Goal: Task Accomplishment & Management: Manage account settings

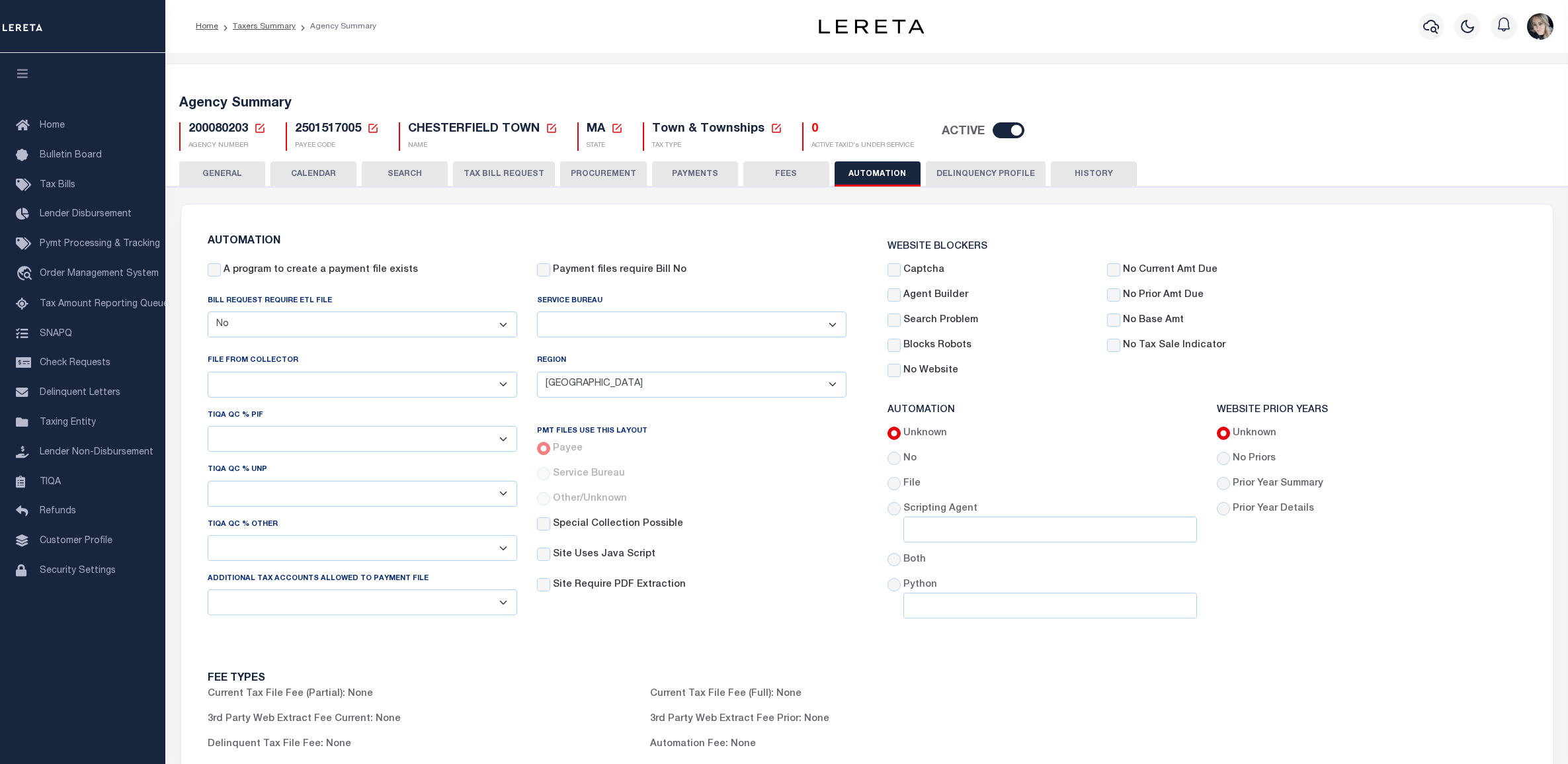
select select "false"
select select "NEW"
select select
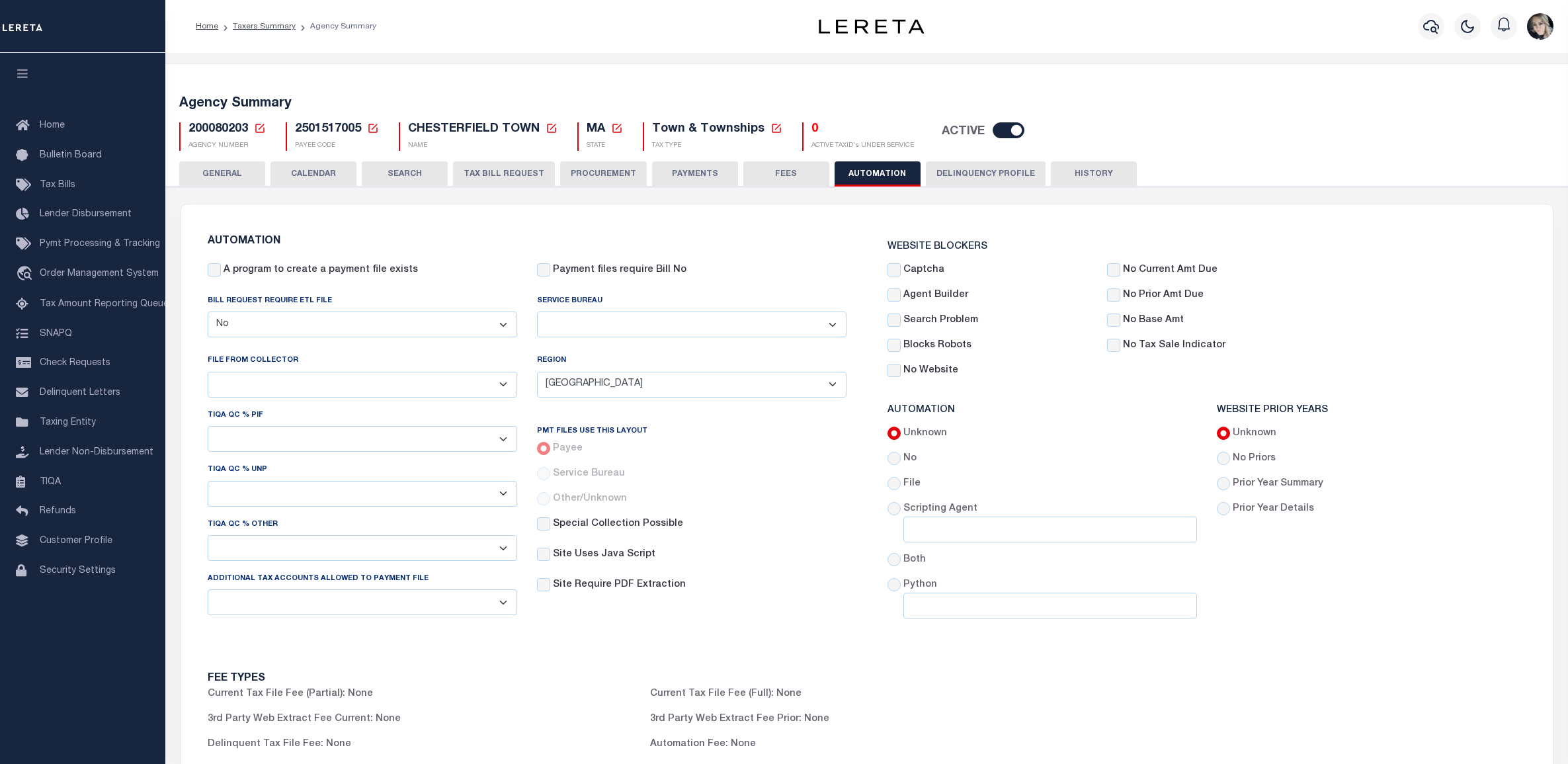
click at [260, 131] on icon at bounding box center [259, 128] width 12 height 12
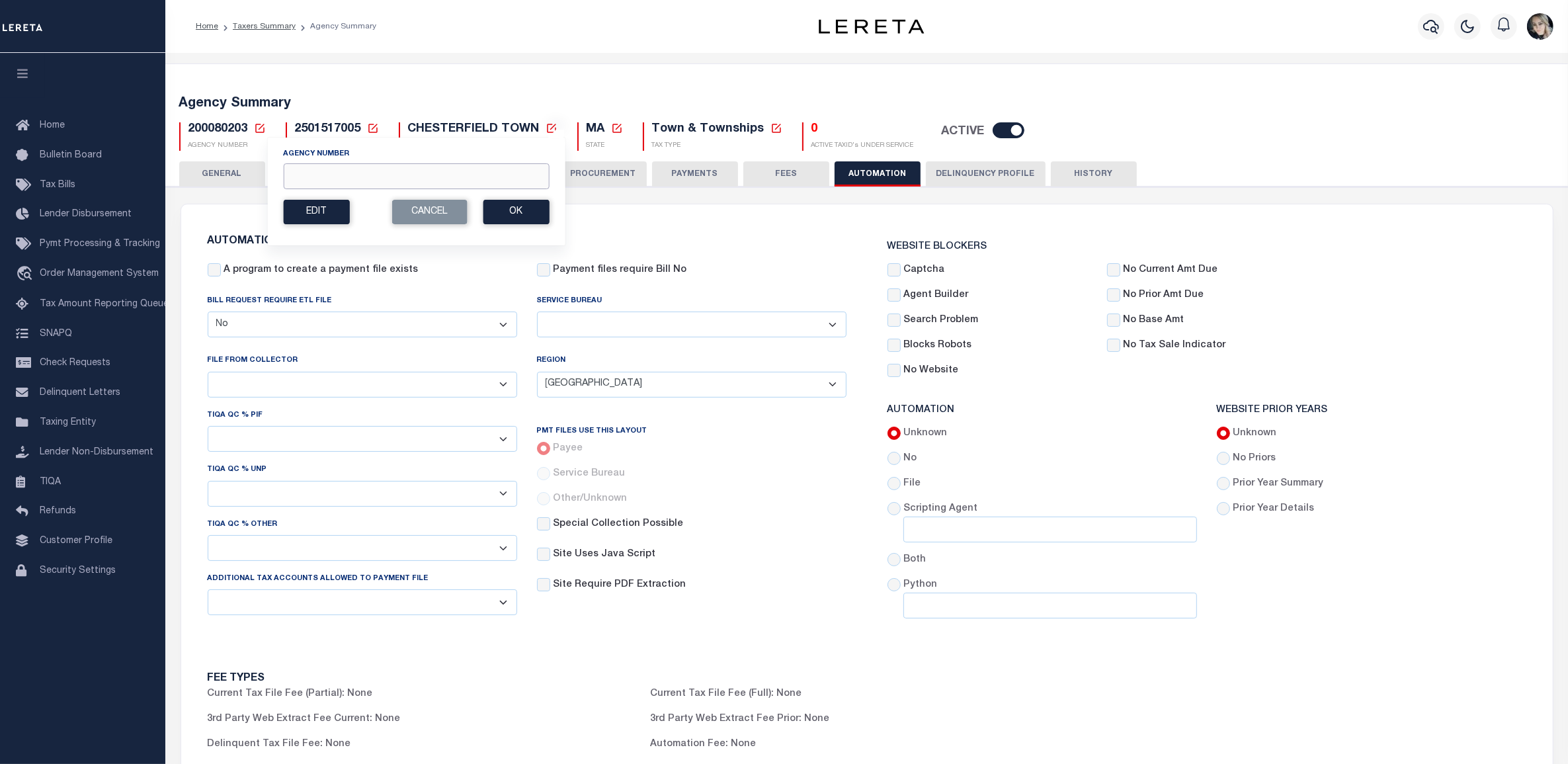
click at [298, 180] on input "Agency Number" at bounding box center [415, 177] width 266 height 26
click at [303, 179] on input "Agency Number" at bounding box center [415, 177] width 266 height 26
paste input "0"
type input "050400000"
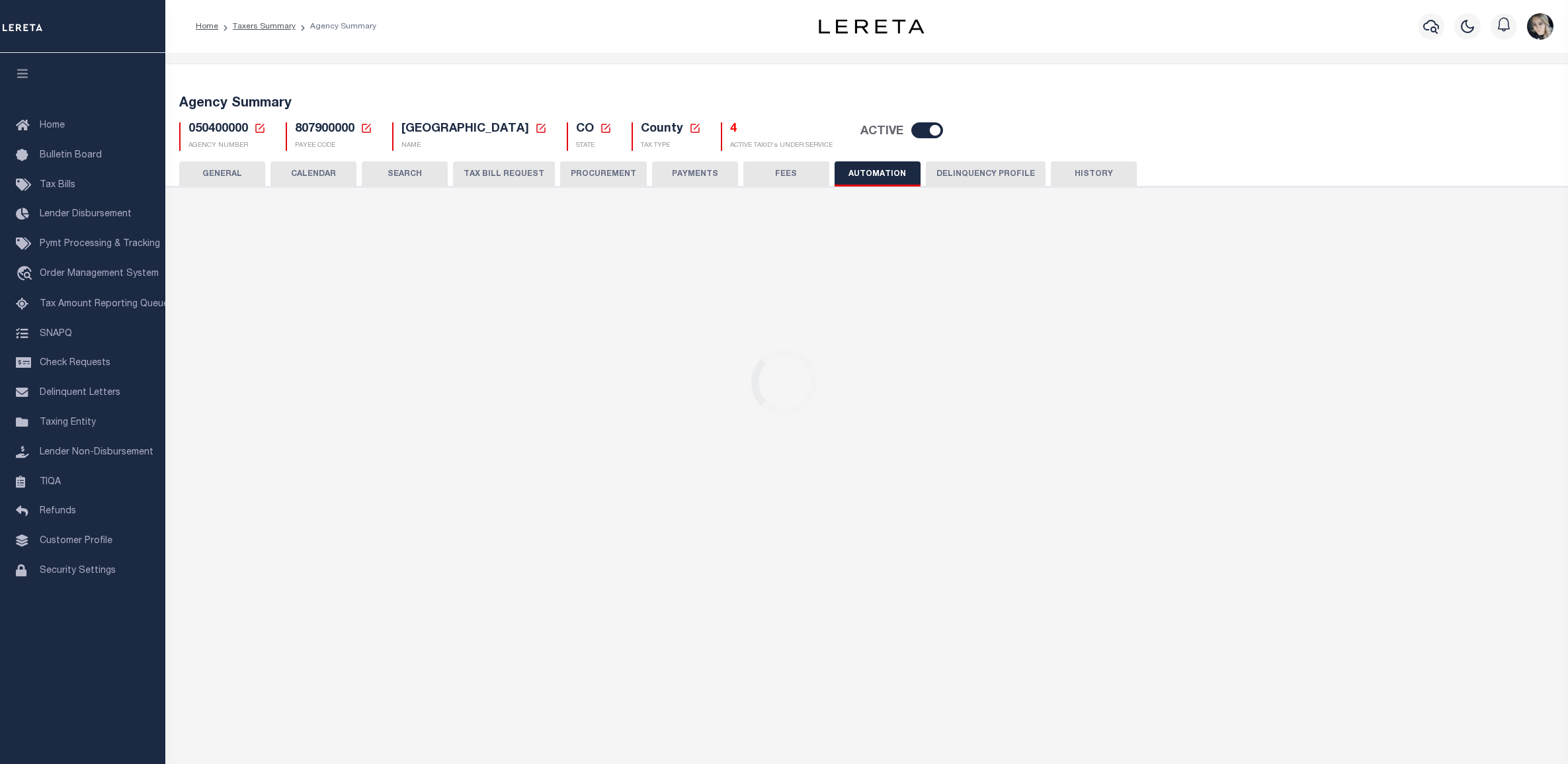
select select "false"
select select "MTN"
select select
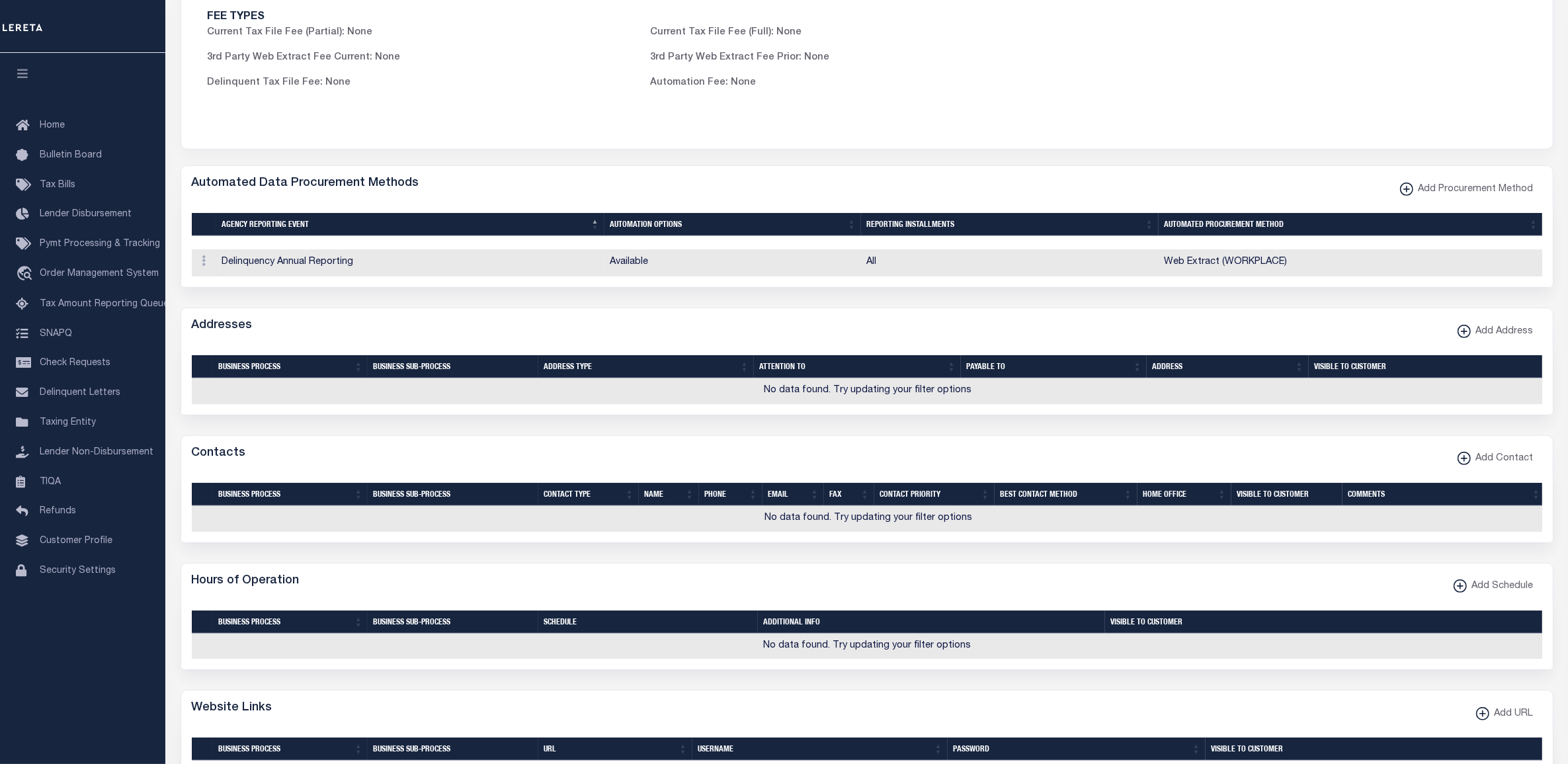
click at [1453, 196] on span "Add Procurement Method" at bounding box center [1472, 190] width 121 height 15
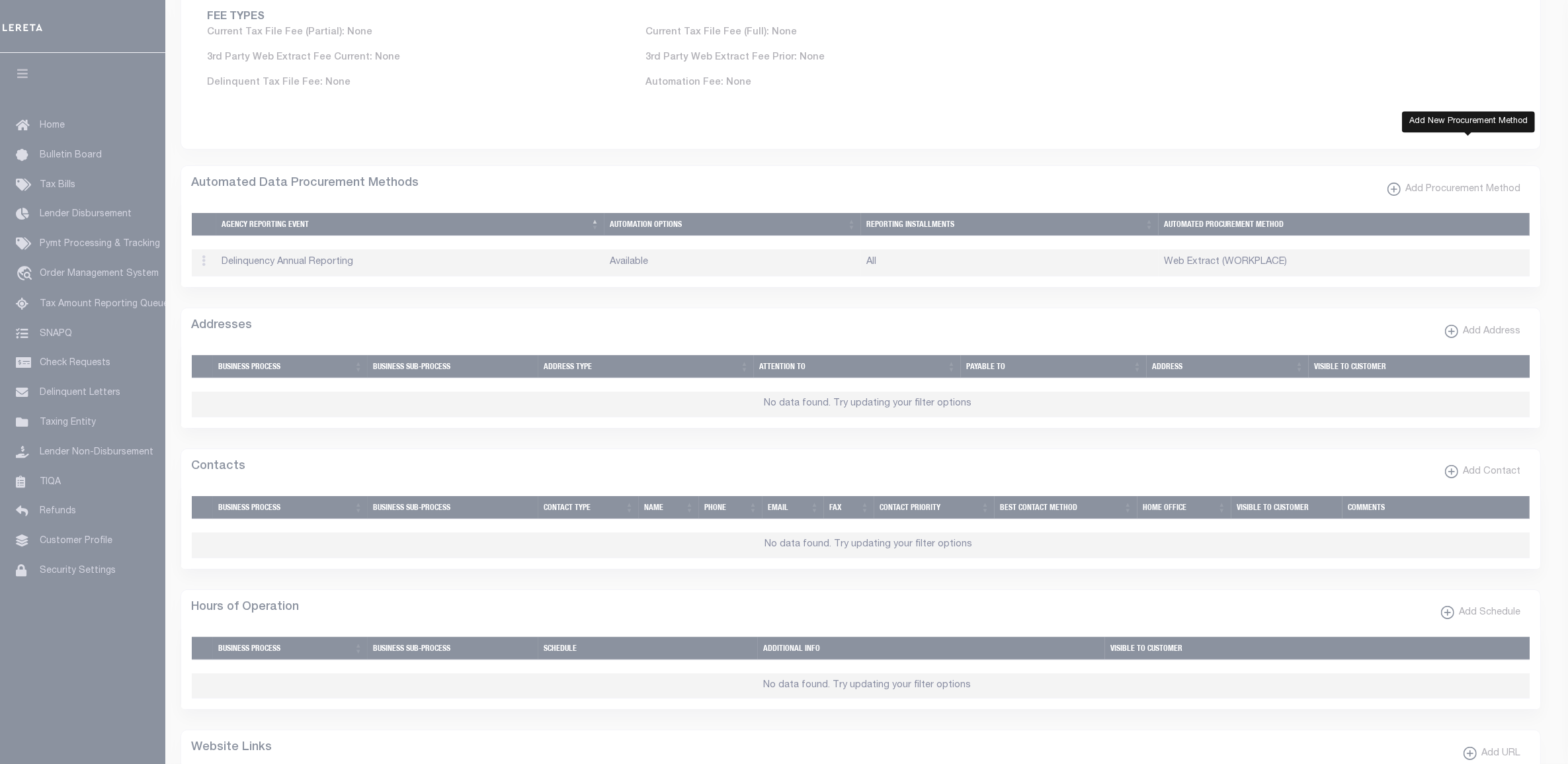
select select
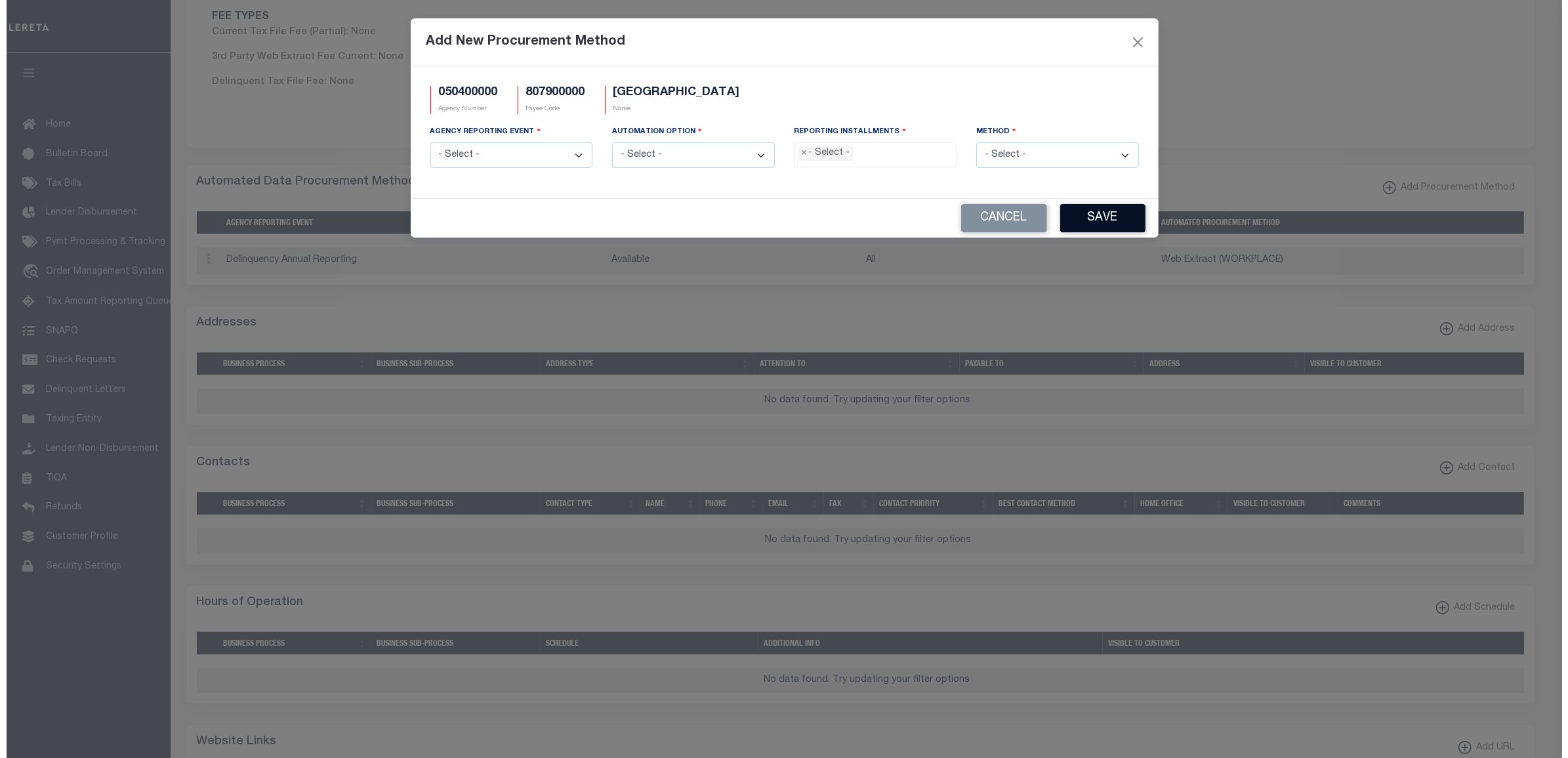
scroll to position [656, 0]
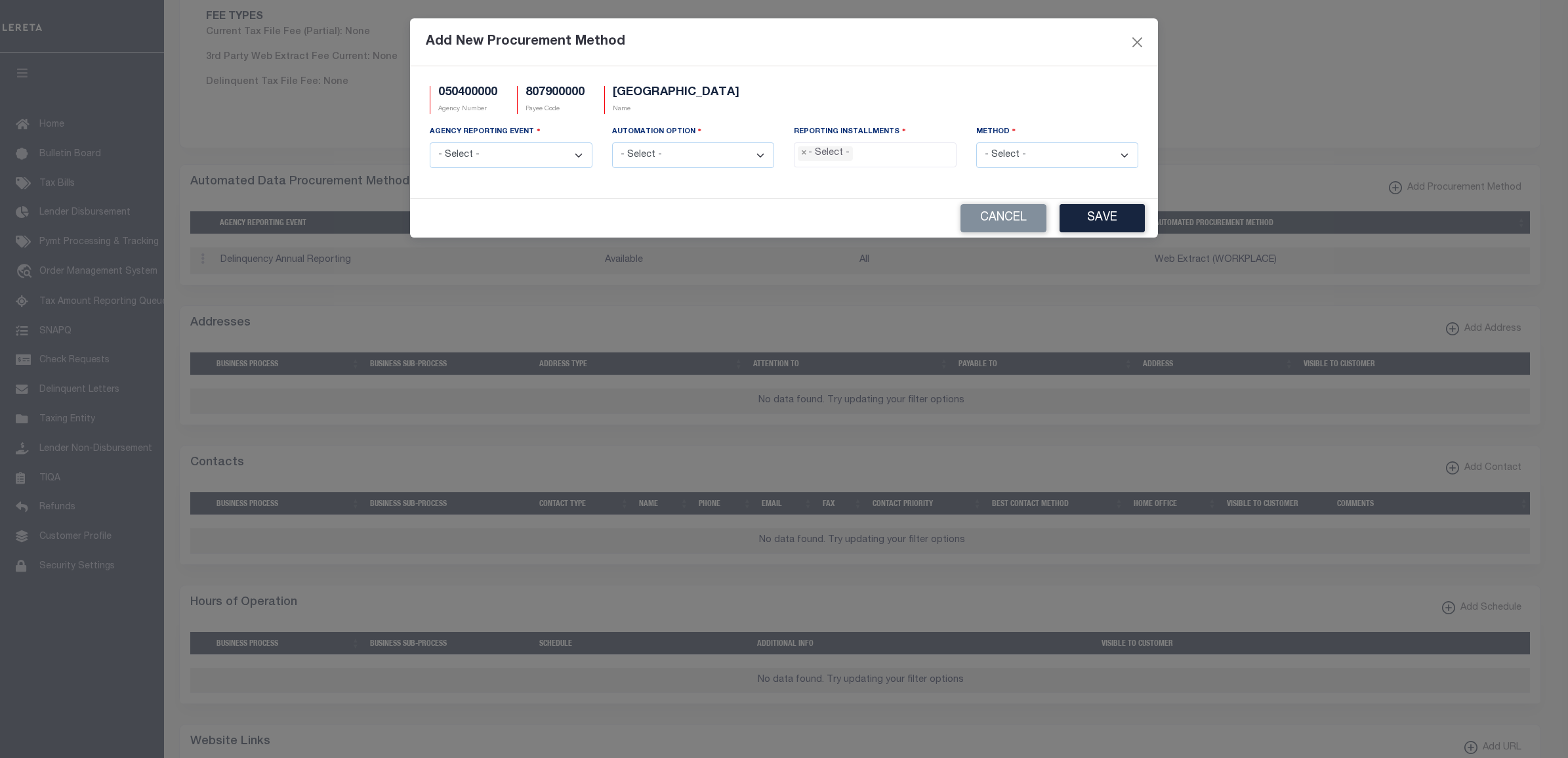
drag, startPoint x: 492, startPoint y: 151, endPoint x: 488, endPoint y: 169, distance: 18.4
click at [490, 155] on select "- Select - Delinquency Annual Reporting Delinquency Installment Reporting Delin…" at bounding box center [511, 155] width 162 height 26
select select "1"
click at [430, 144] on select "- Select - Delinquency Annual Reporting Delinquency Installment Reporting Delin…" at bounding box center [511, 155] width 162 height 26
drag, startPoint x: 649, startPoint y: 152, endPoint x: 659, endPoint y: 162, distance: 14.1
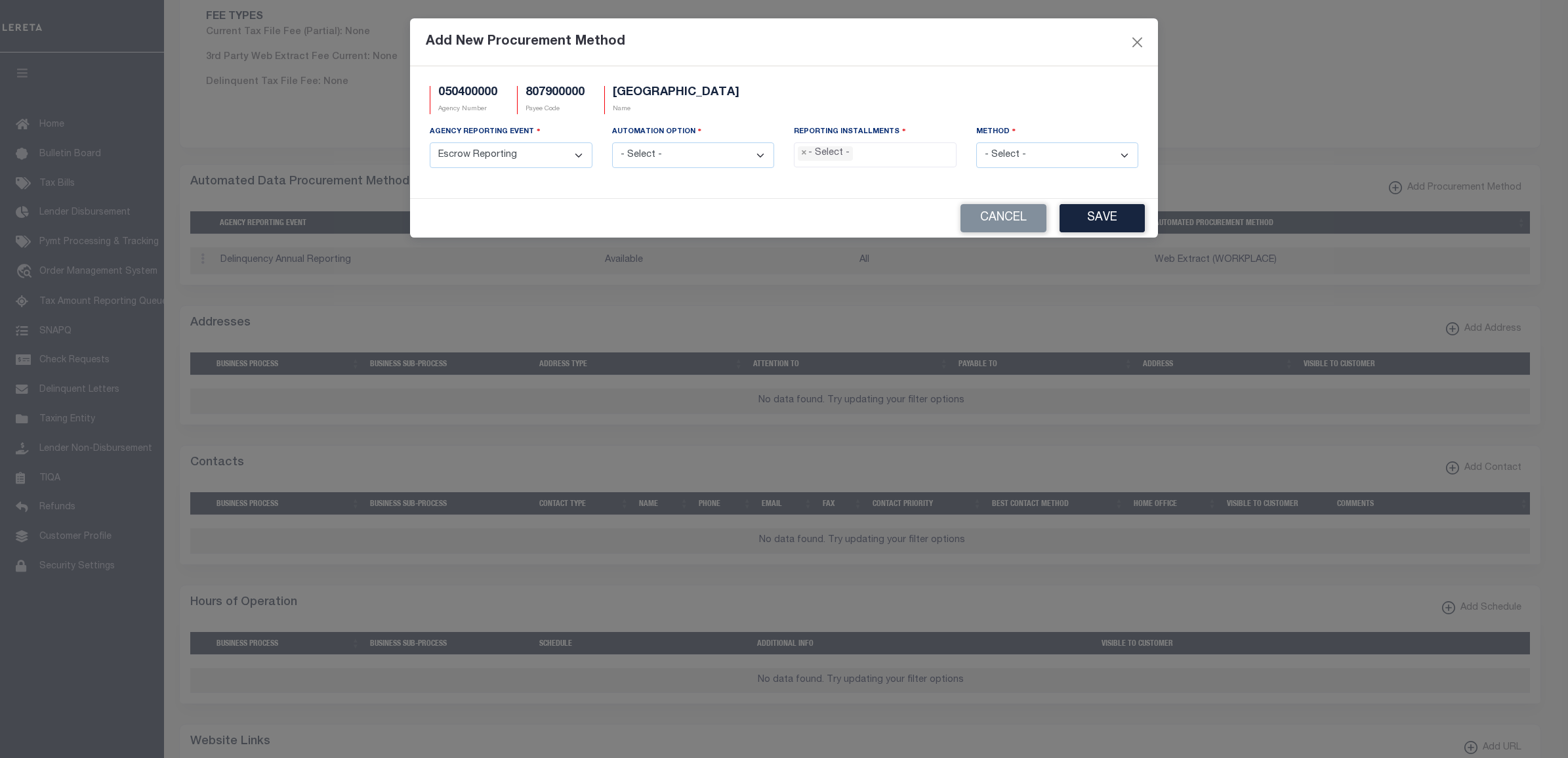
click at [649, 152] on select "- Select - Available Default Pending Validation Special Scenario Supplemental" at bounding box center [694, 155] width 162 height 26
select select "1"
click at [612, 144] on select "- Select - Available Default Pending Validation Special Scenario Supplemental" at bounding box center [694, 155] width 162 height 26
drag, startPoint x: 861, startPoint y: 156, endPoint x: 866, endPoint y: 166, distance: 11.2
click at [861, 155] on input "search" at bounding box center [859, 154] width 7 height 14
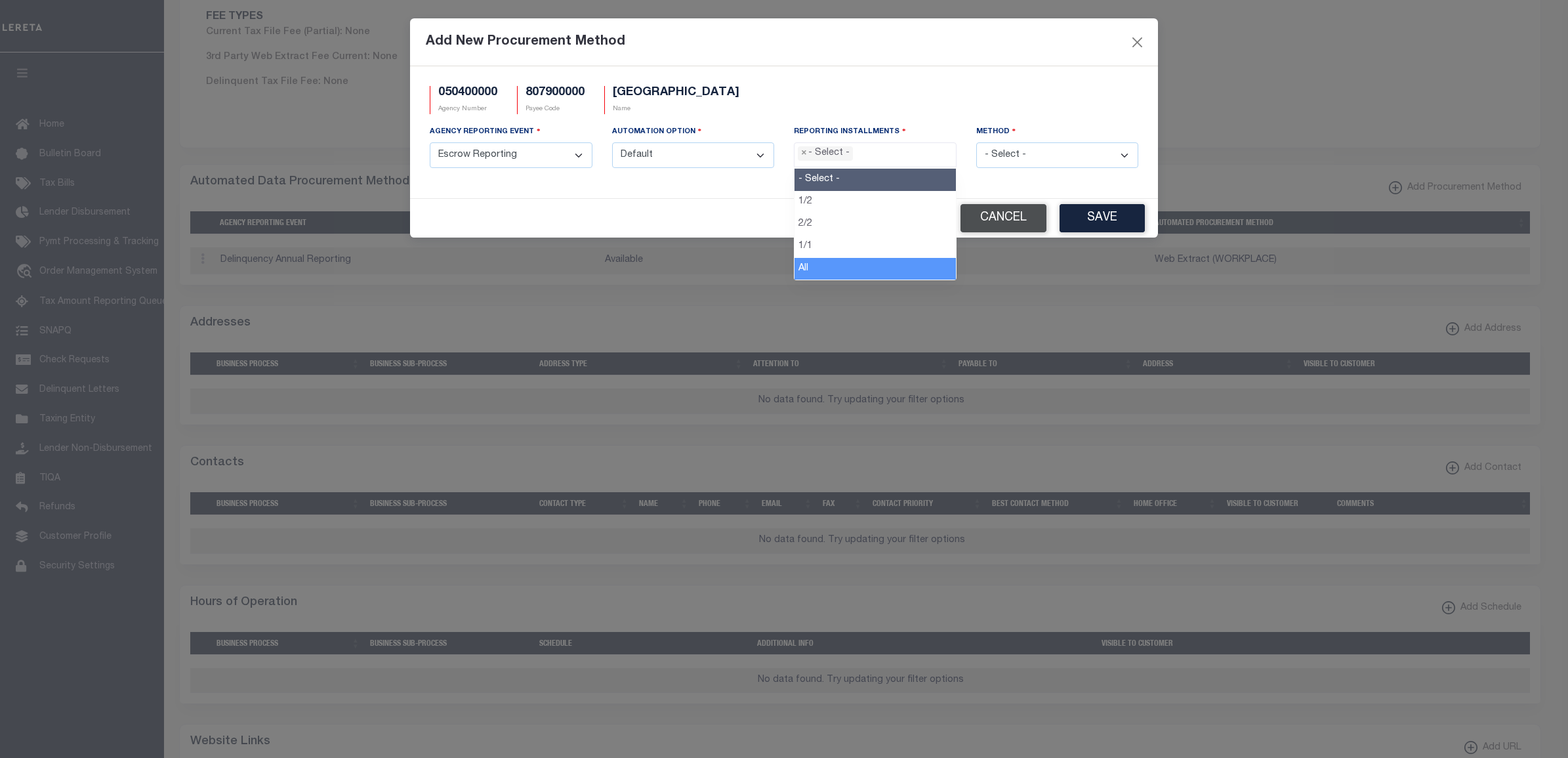
drag, startPoint x: 866, startPoint y: 270, endPoint x: 968, endPoint y: 214, distance: 116.4
select select "All"
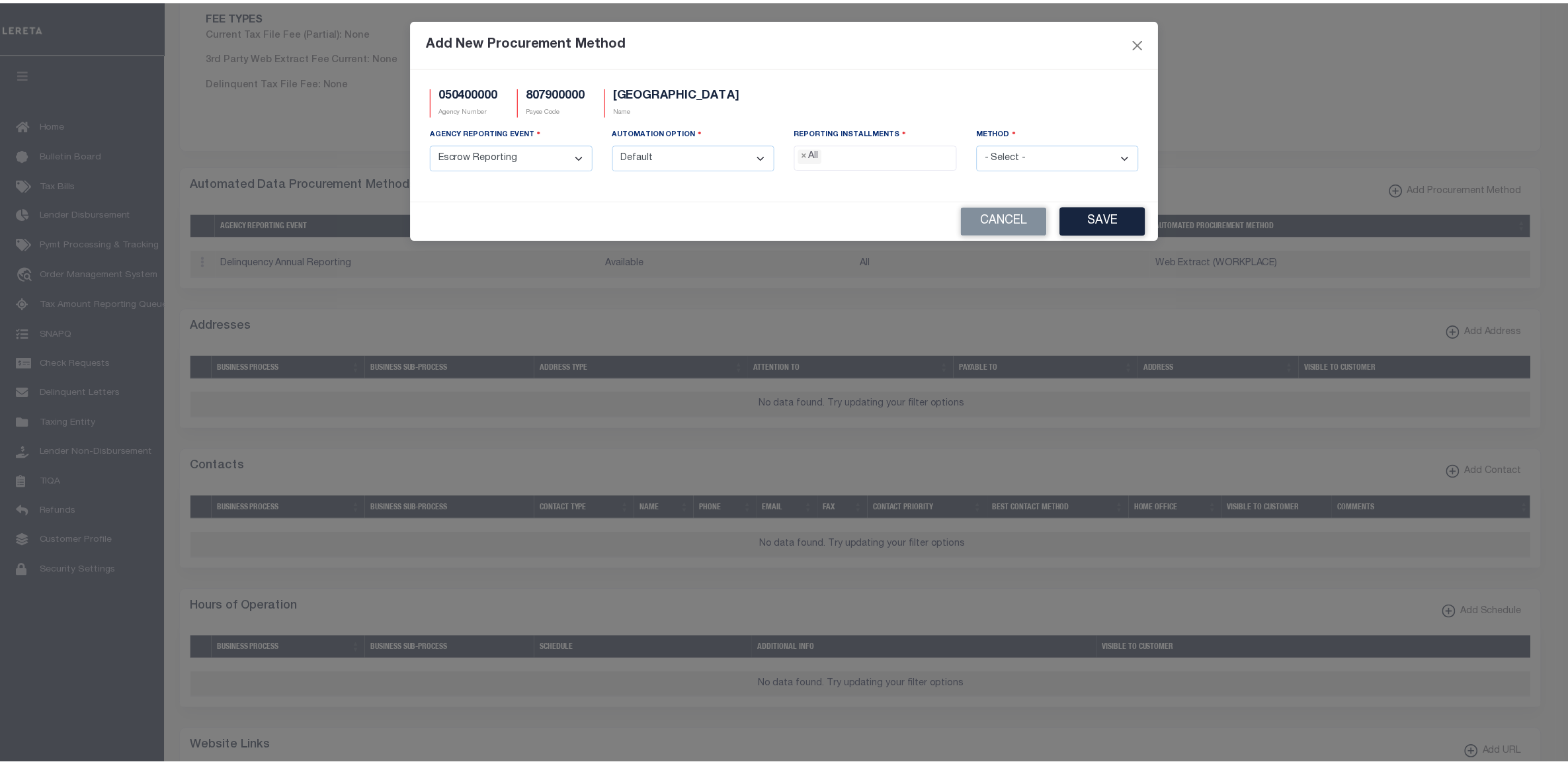
scroll to position [11, 0]
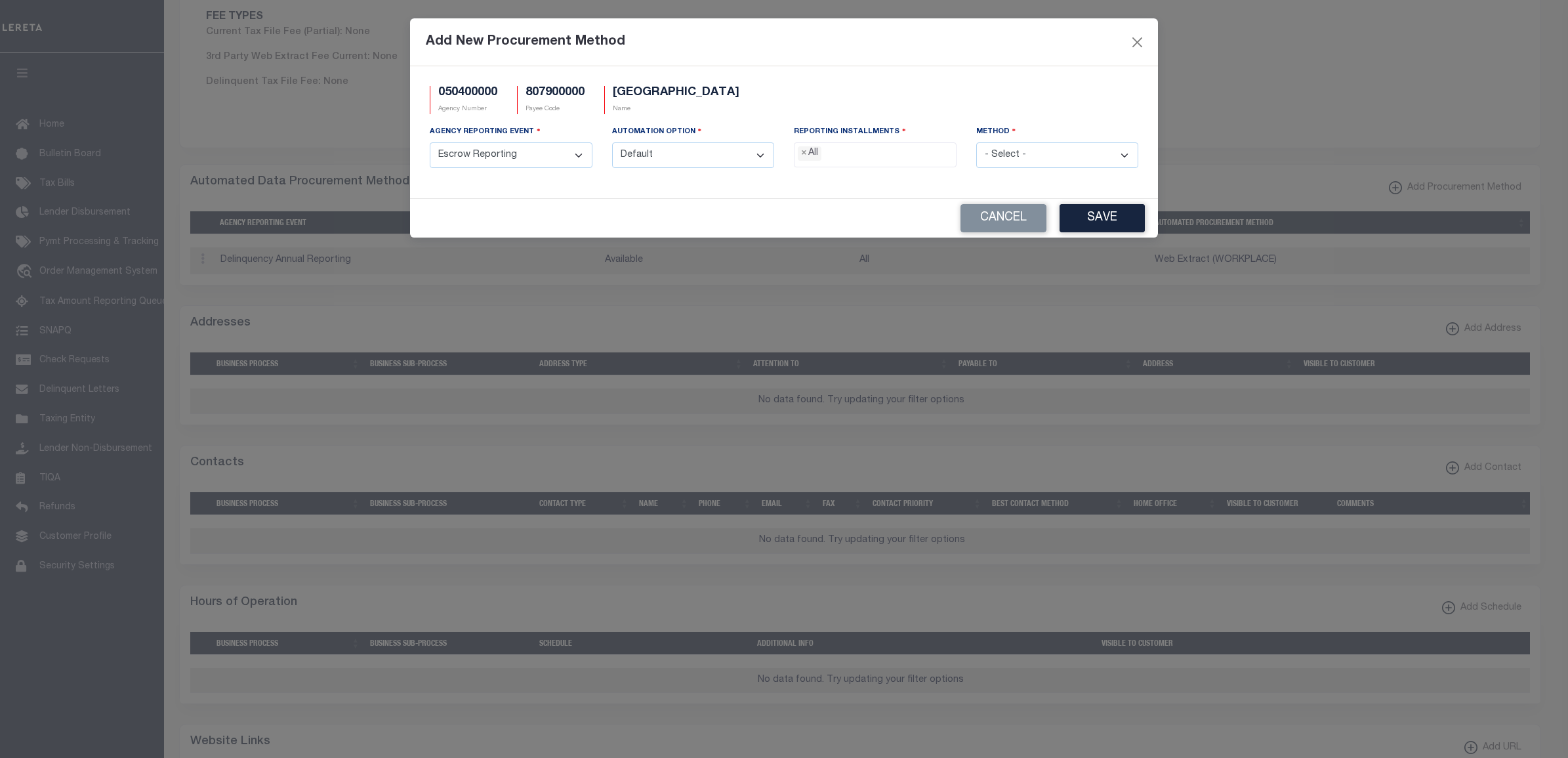
click at [1079, 159] on select "- Select - Agency File (Coded) Agency File (Full) Combined File/Web Extract Web…" at bounding box center [1058, 155] width 162 height 26
select select "1"
click at [976, 144] on select "- Select - Agency File (Coded) Agency File (Full) Combined File/Web Extract Web…" at bounding box center [1058, 155] width 162 height 26
click at [1073, 218] on button "Save" at bounding box center [1102, 218] width 85 height 28
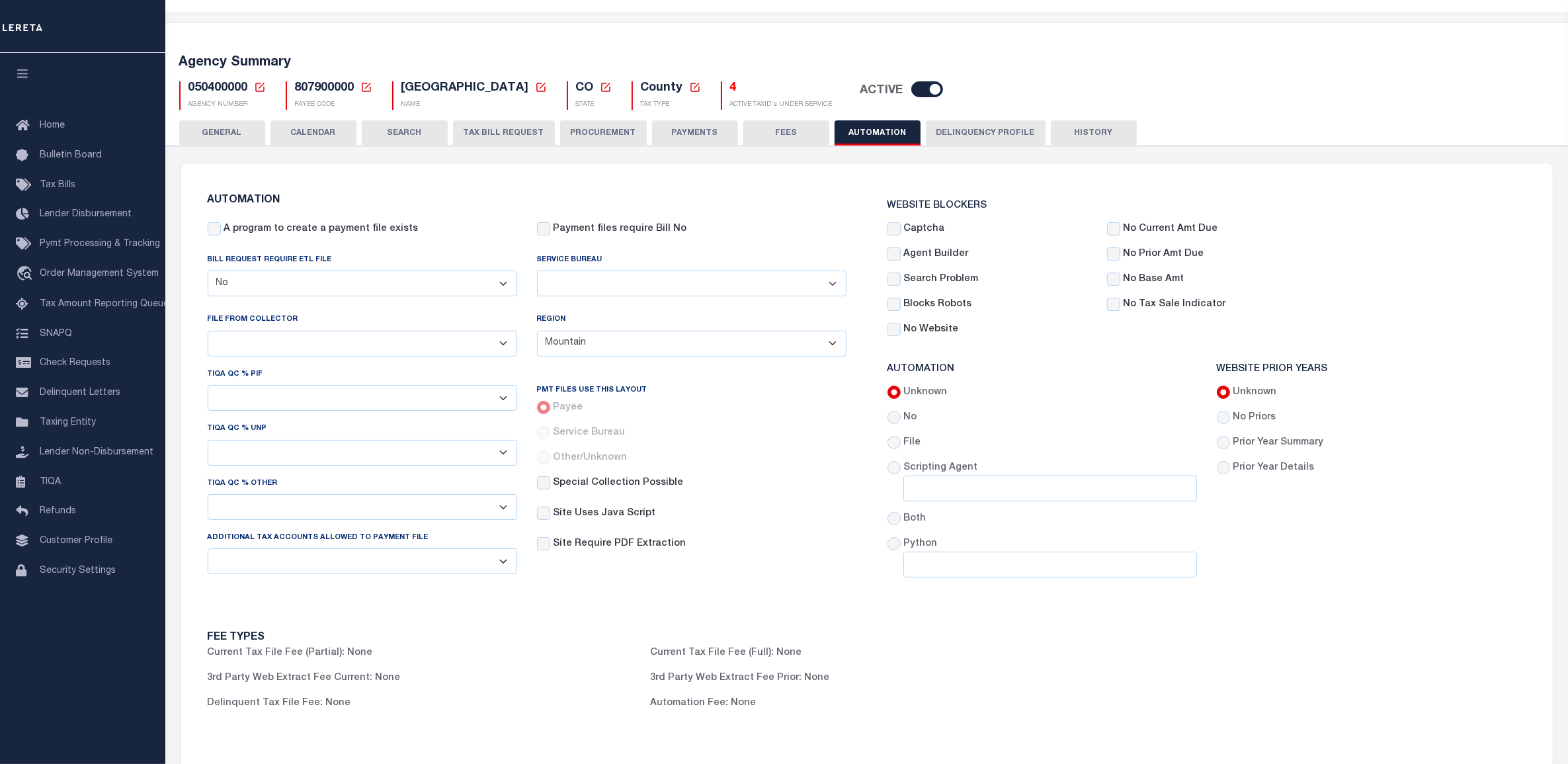
scroll to position [0, 0]
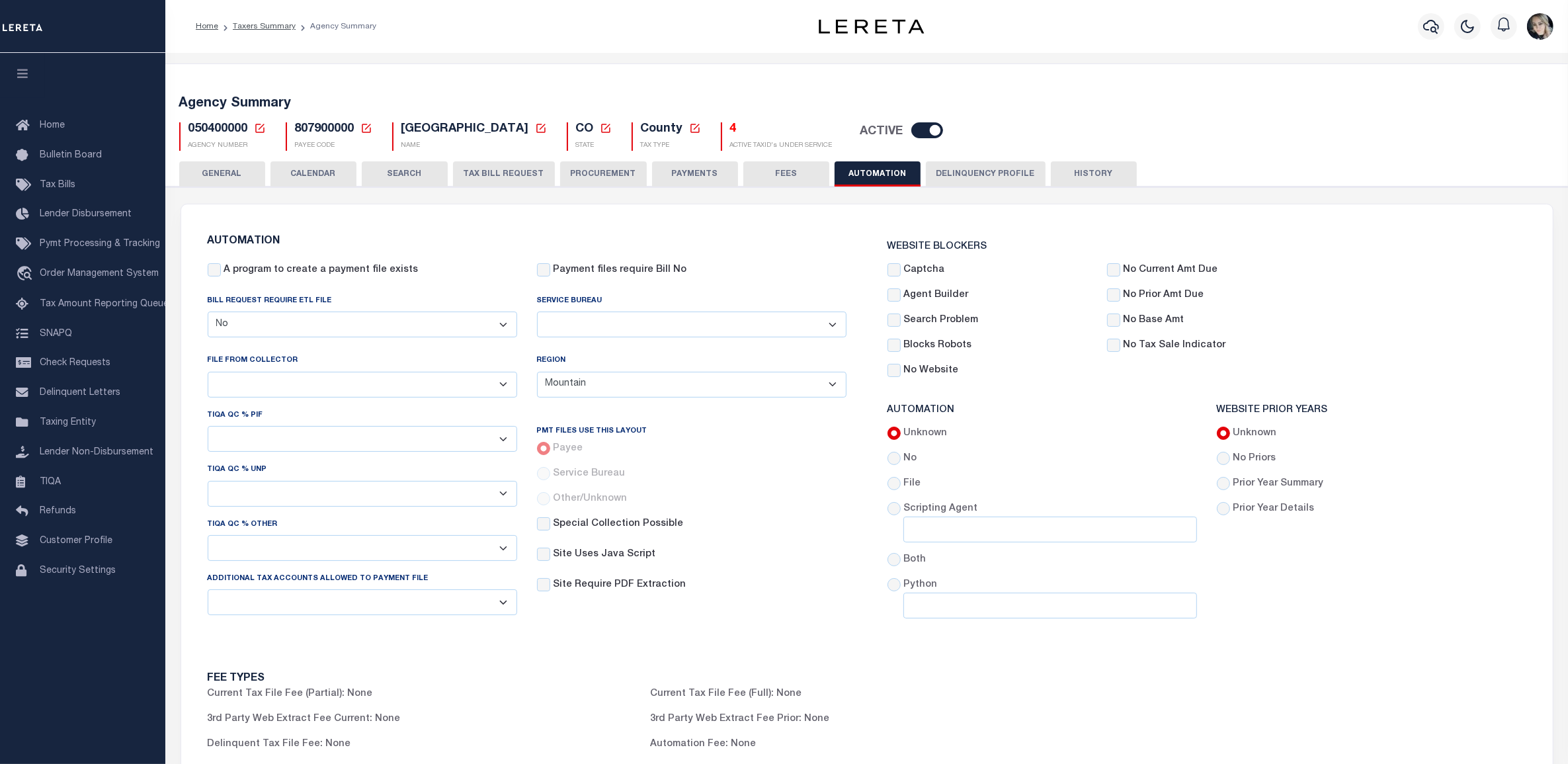
click at [258, 132] on icon at bounding box center [259, 128] width 9 height 9
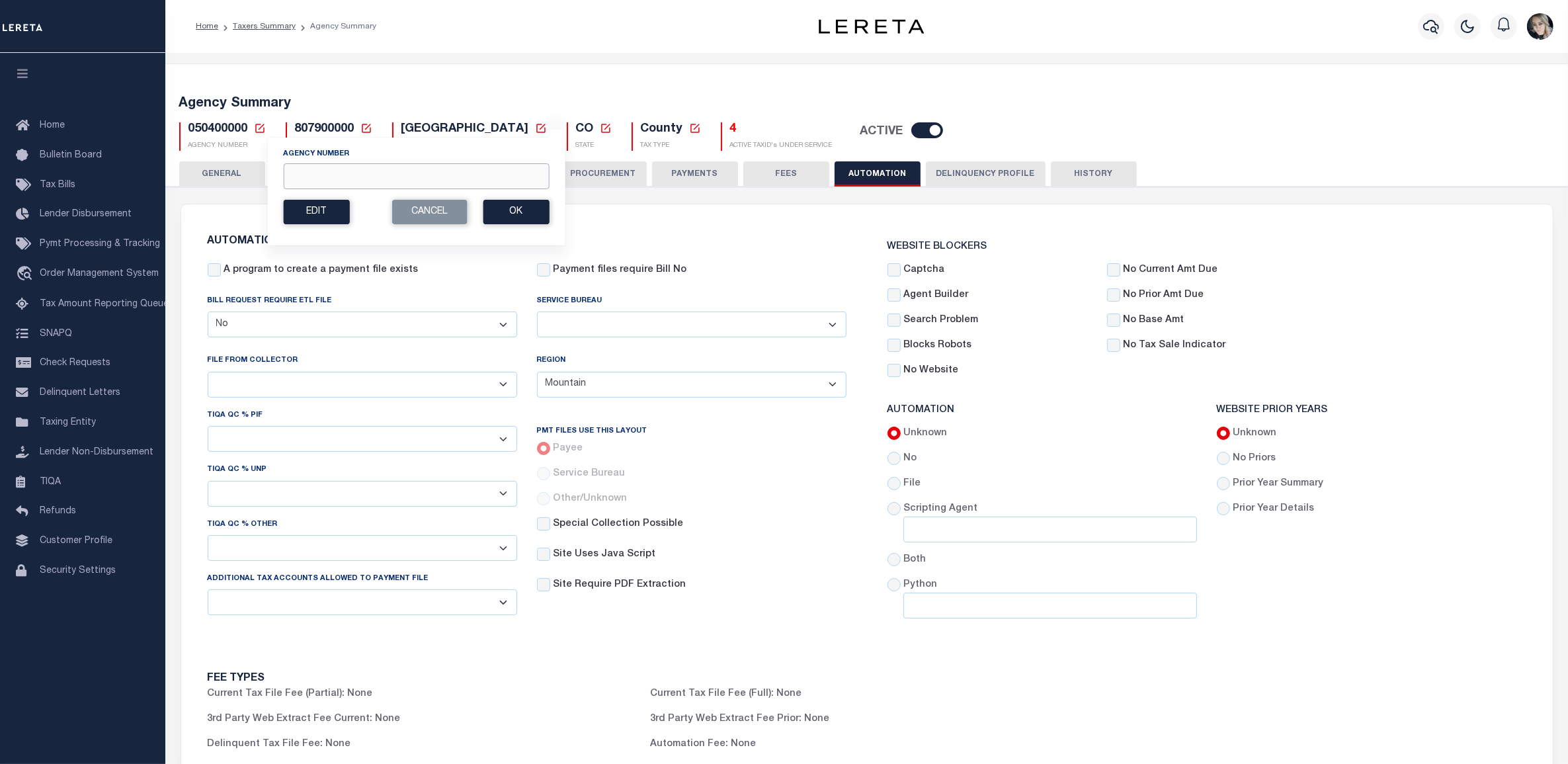
click at [312, 169] on input "Agency Number" at bounding box center [415, 177] width 266 height 26
paste input "410700000"
type input "410700000"
click at [504, 212] on button "Ok" at bounding box center [516, 212] width 66 height 24
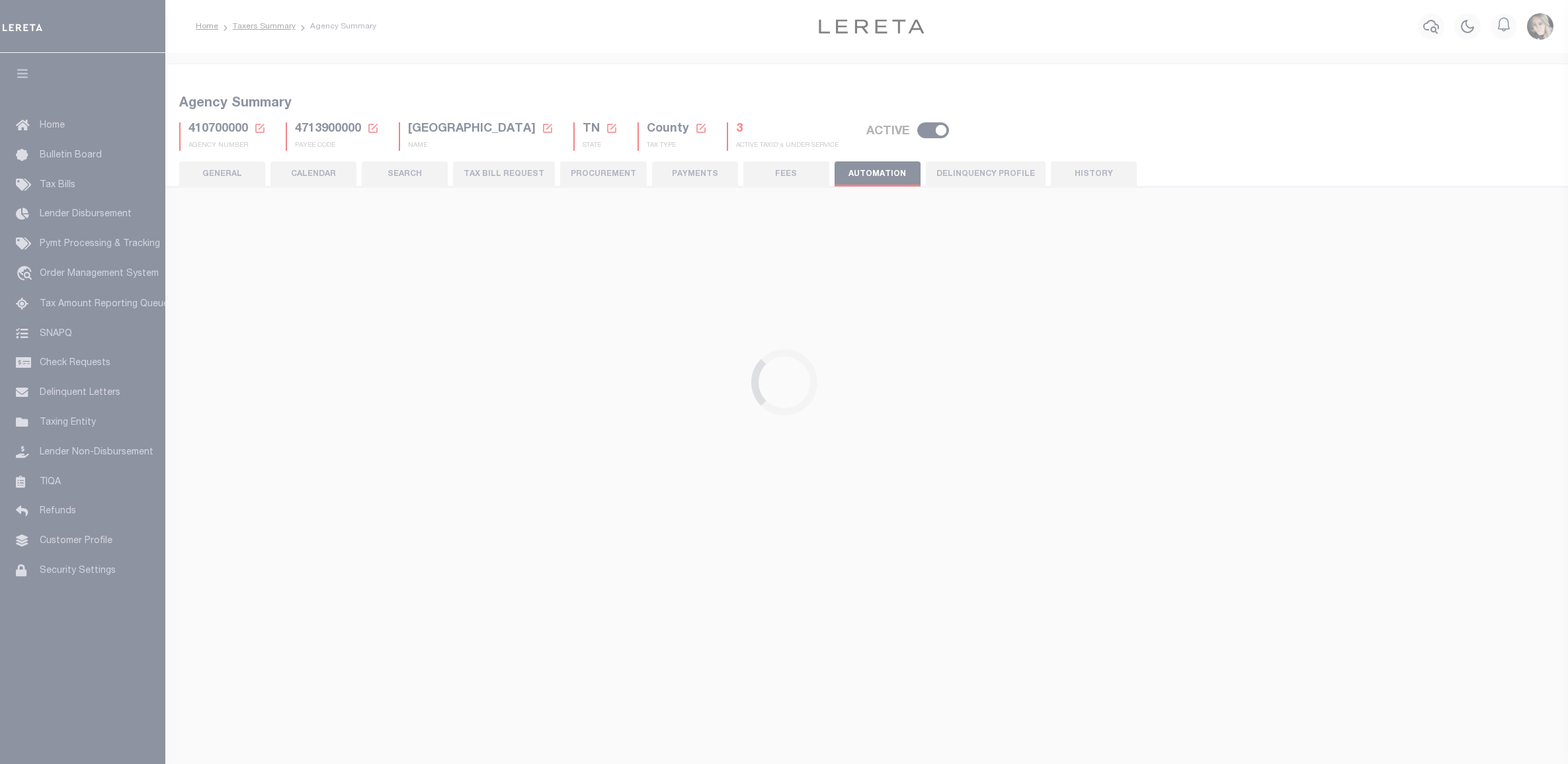
select select "7803021001"
select select "ESC"
select select
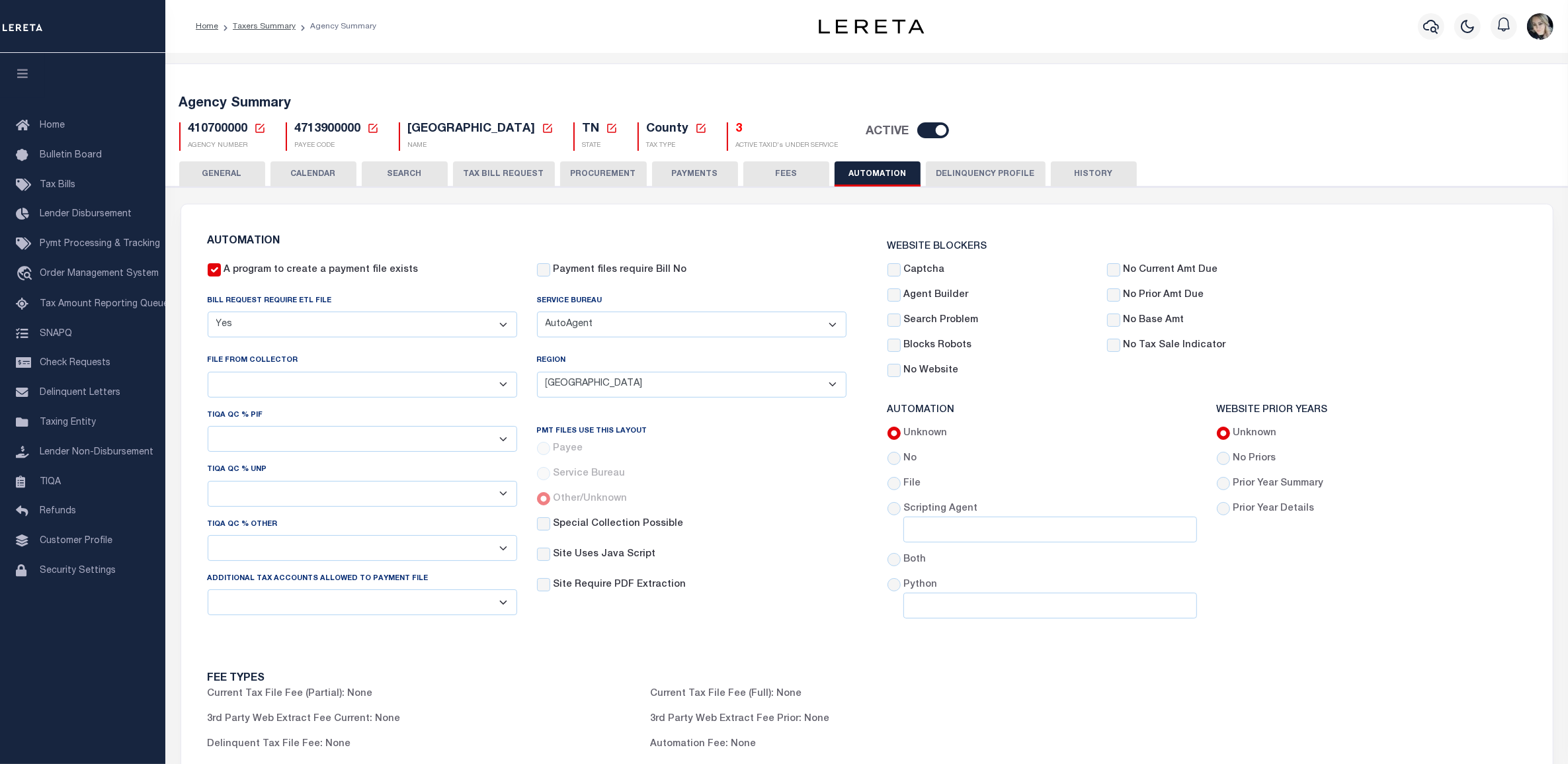
drag, startPoint x: 464, startPoint y: 176, endPoint x: 440, endPoint y: 279, distance: 105.8
click at [464, 176] on button "TAX BILL REQUEST" at bounding box center [504, 173] width 102 height 25
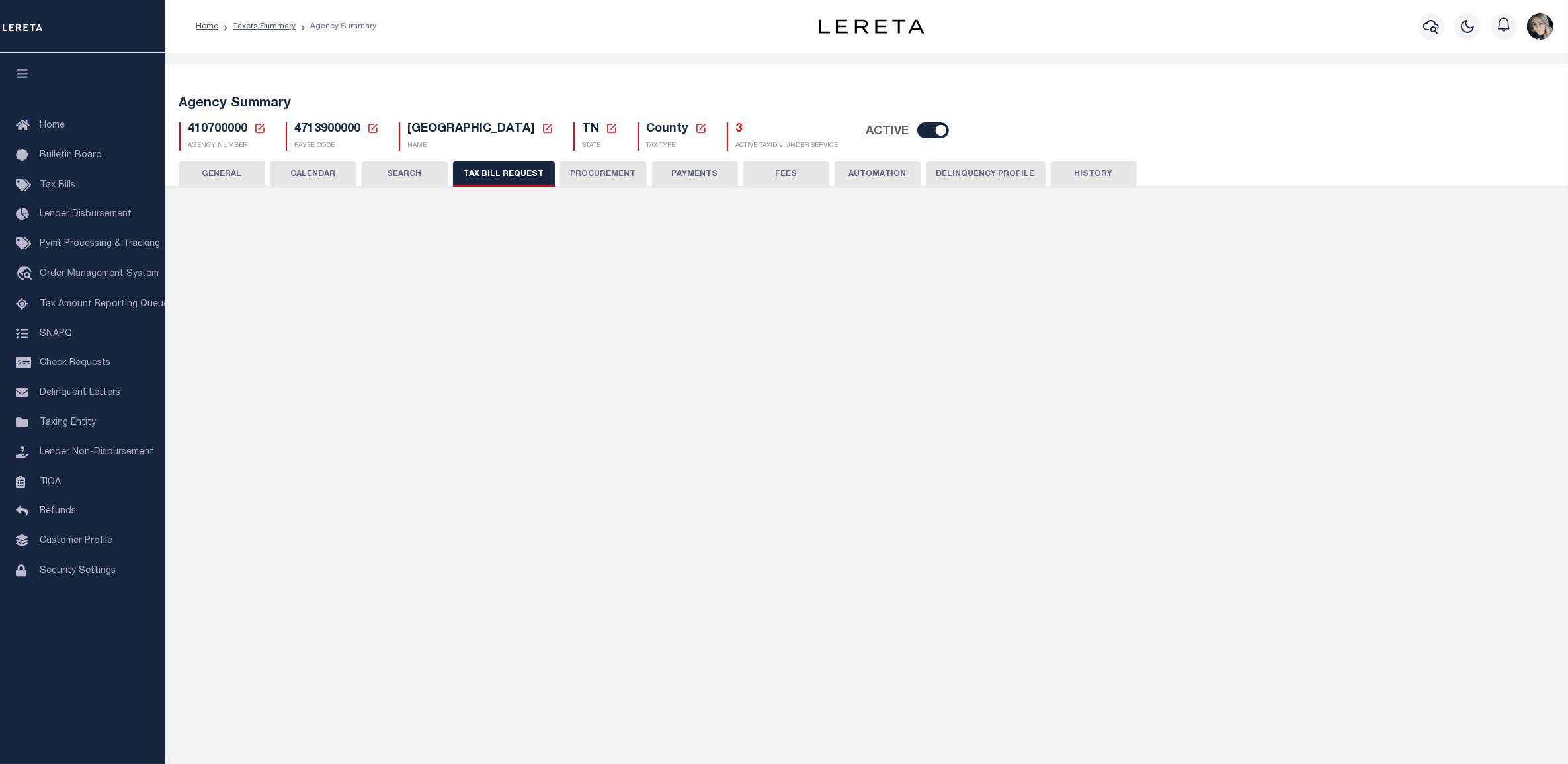
select select "27"
checkbox input "false"
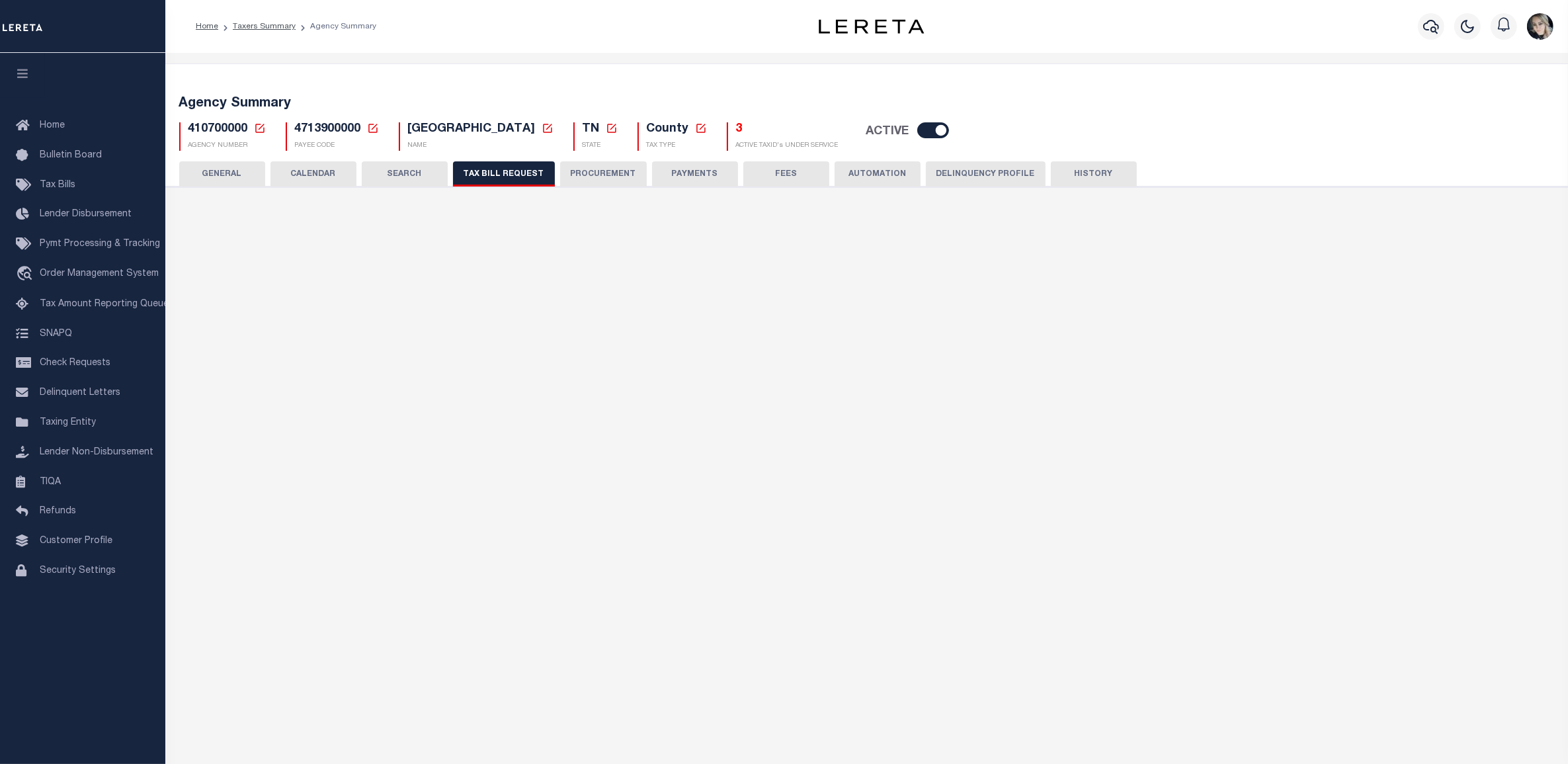
select select "23"
select select "false"
select select
select select "7803021001"
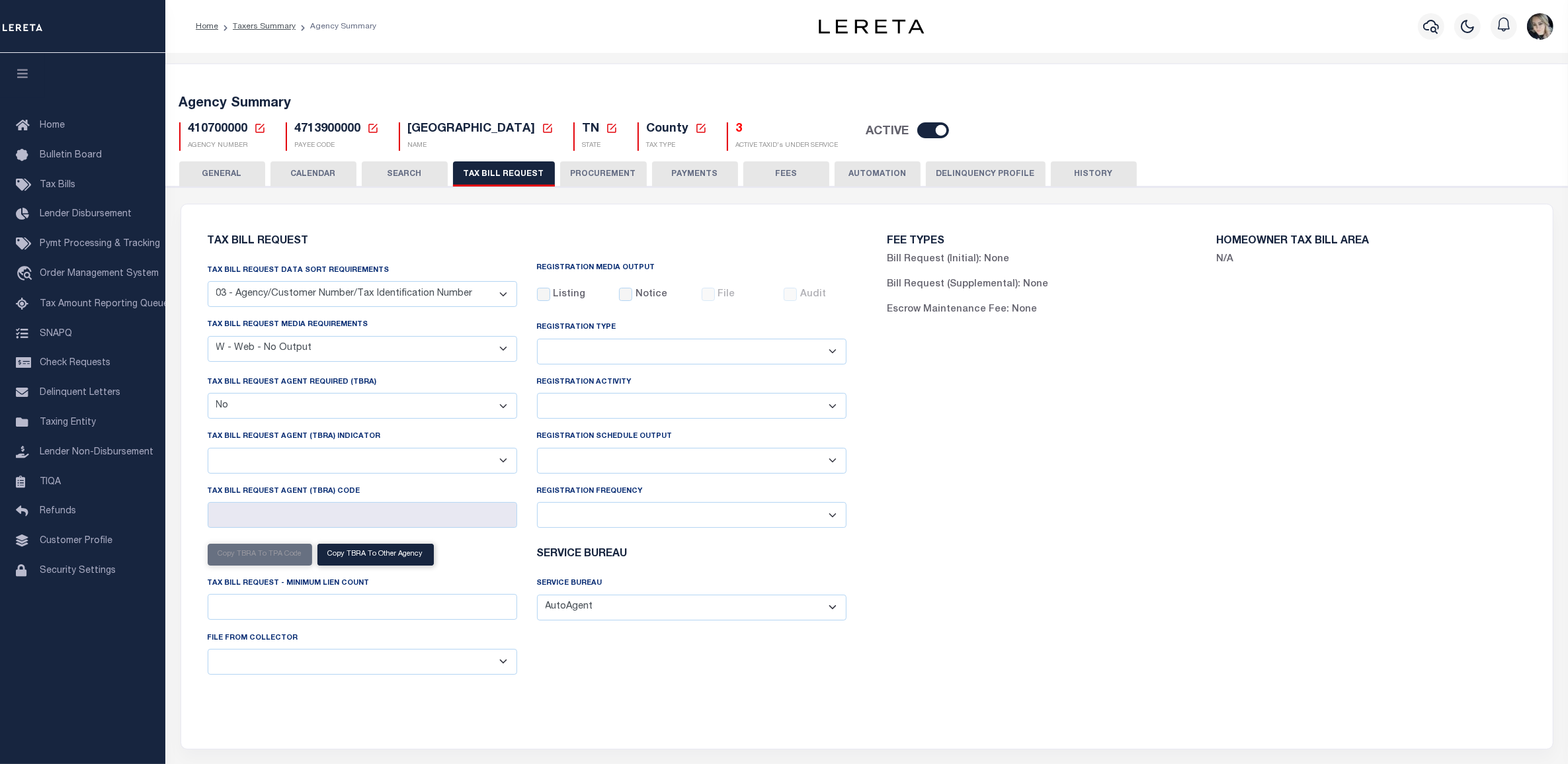
click at [590, 461] on select "Delta File Full File" at bounding box center [692, 461] width 309 height 26
select select "1"
click at [537, 450] on select "Delta File Full File" at bounding box center [692, 461] width 309 height 26
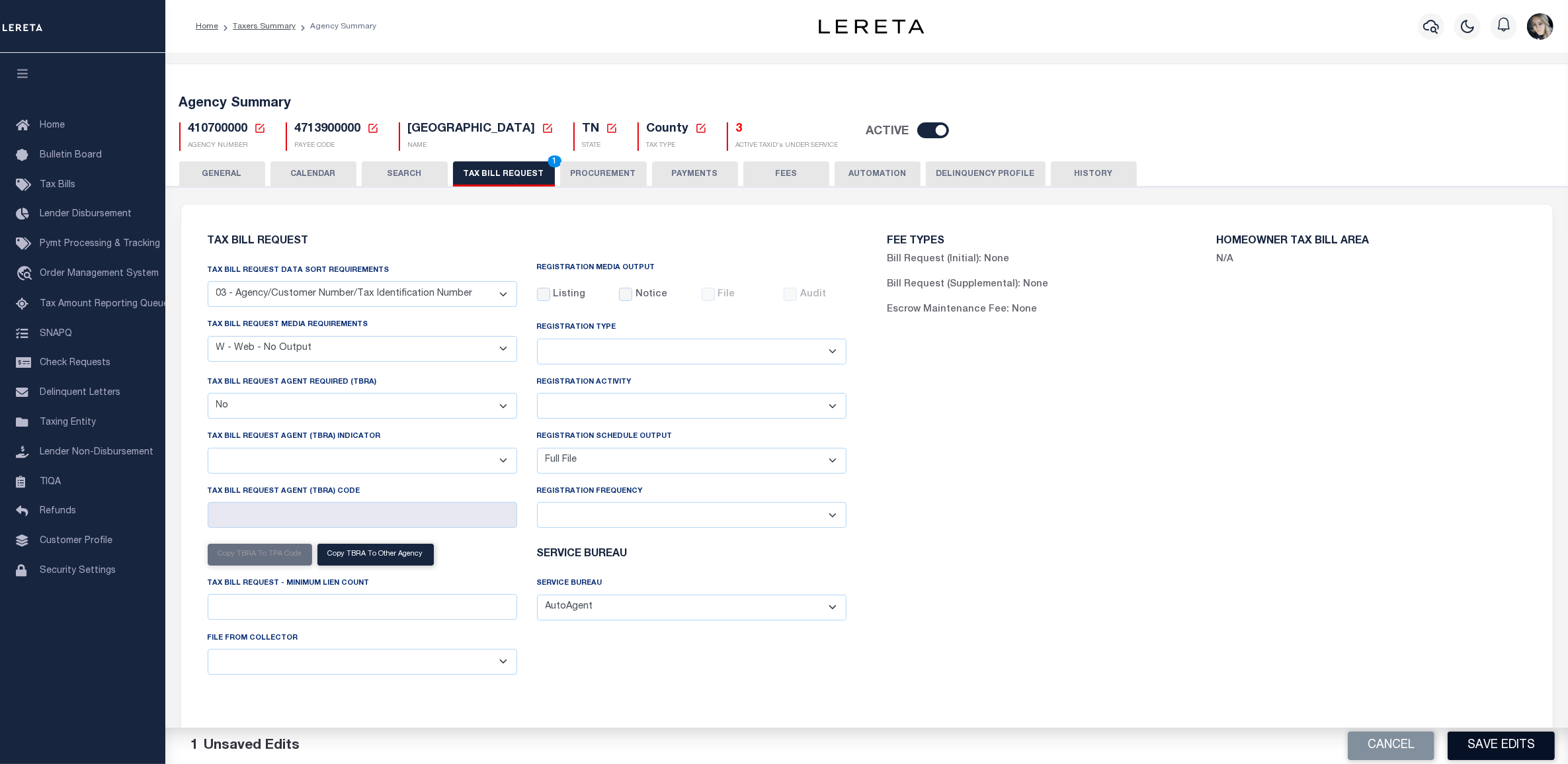
click at [1485, 745] on button "Save Edits" at bounding box center [1501, 745] width 107 height 28
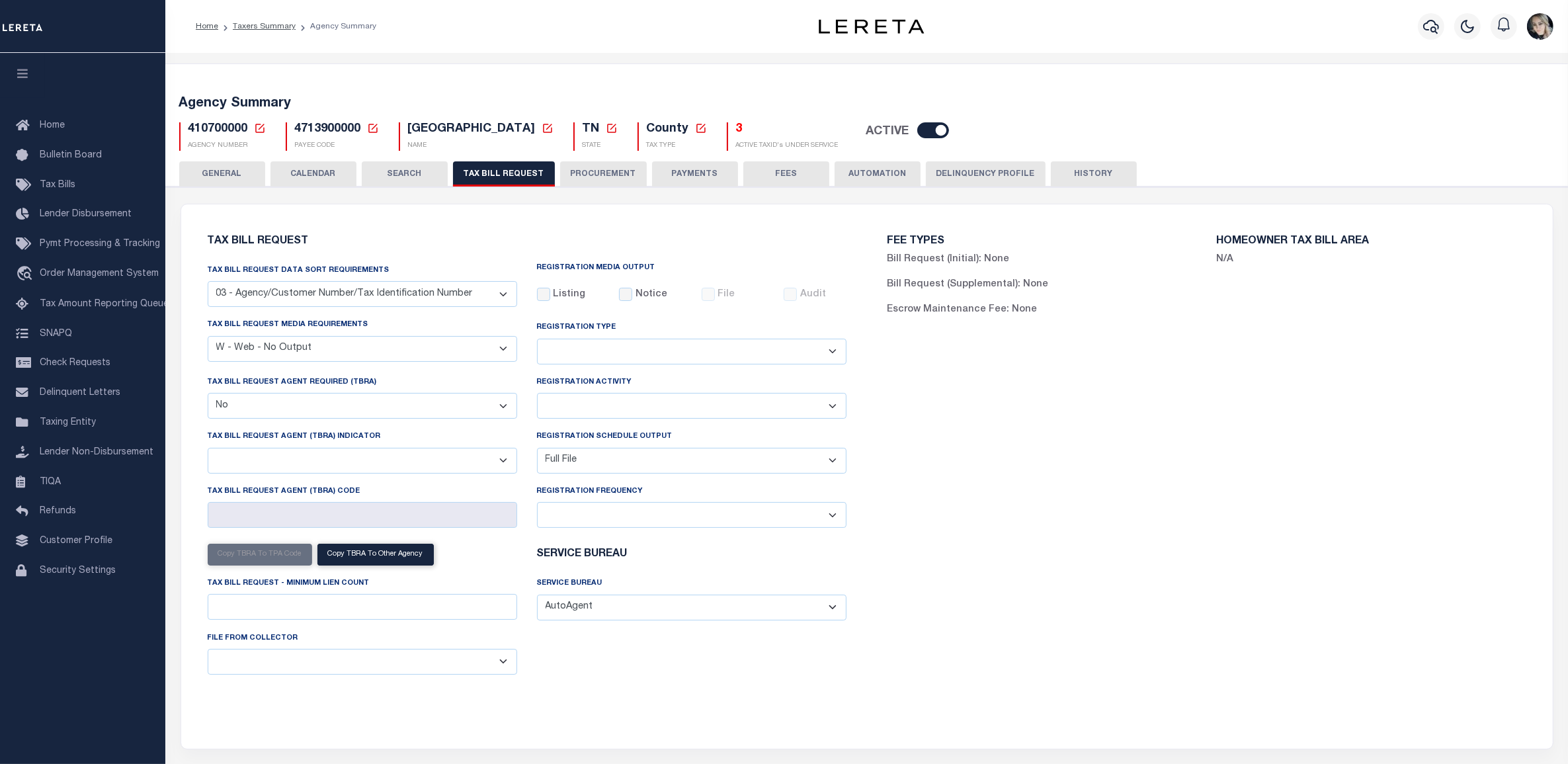
drag, startPoint x: 696, startPoint y: 677, endPoint x: 691, endPoint y: 629, distance: 48.3
click at [696, 677] on div "Tax Bill Request Data Sort Requirements 01 - Agency/Tax Identification Number 0…" at bounding box center [526, 474] width 658 height 422
